Goal: Navigation & Orientation: Find specific page/section

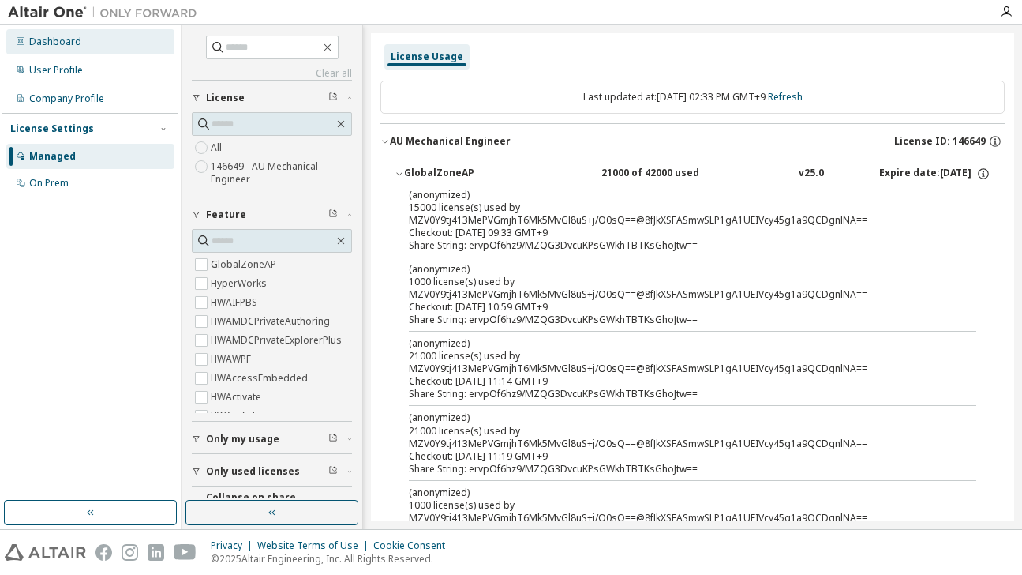
click at [118, 50] on div "Dashboard" at bounding box center [90, 41] width 168 height 25
